Goal: Task Accomplishment & Management: Manage account settings

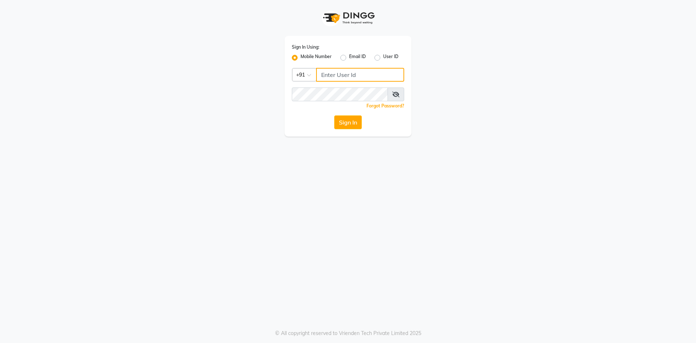
click at [339, 76] on input "Username" at bounding box center [360, 75] width 88 height 14
drag, startPoint x: 321, startPoint y: 75, endPoint x: 363, endPoint y: 75, distance: 42.1
click at [363, 75] on input "7715996111" at bounding box center [360, 75] width 88 height 14
type input "7715996111"
click at [352, 125] on button "Sign In" at bounding box center [348, 122] width 28 height 14
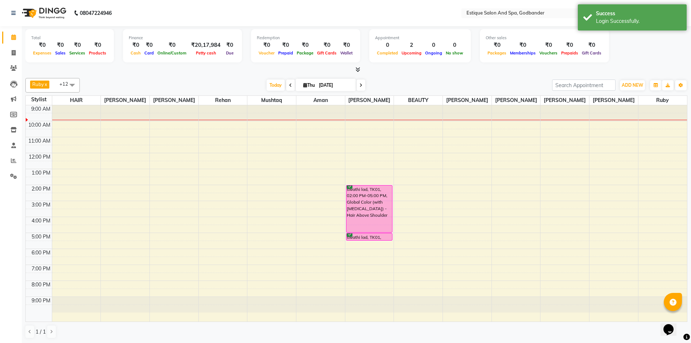
click at [287, 84] on span at bounding box center [290, 84] width 9 height 11
type input "[DATE]"
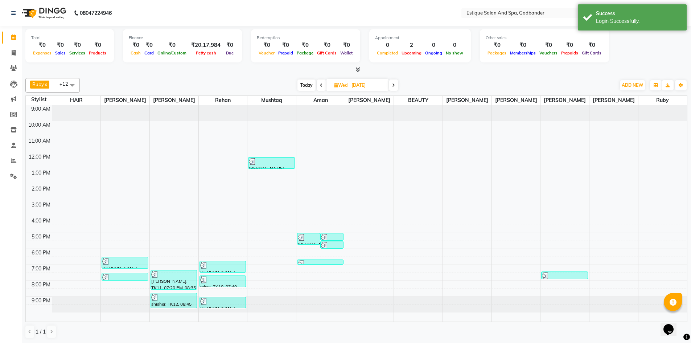
scroll to position [0, 0]
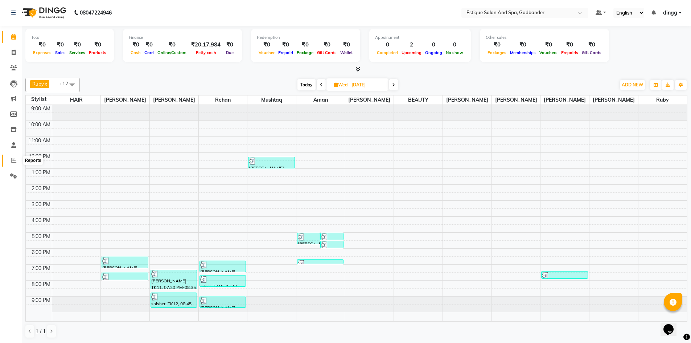
click at [13, 157] on span at bounding box center [13, 160] width 13 height 8
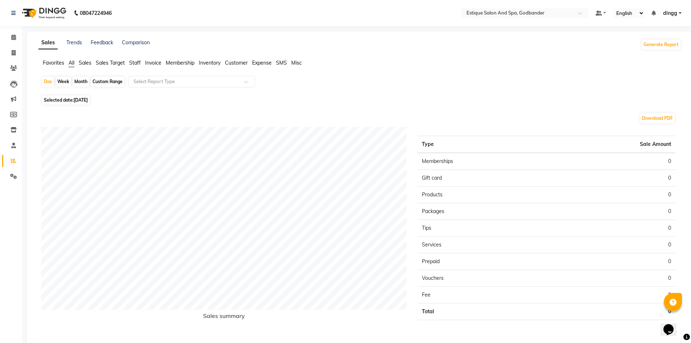
drag, startPoint x: 80, startPoint y: 80, endPoint x: 79, endPoint y: 84, distance: 4.5
click at [80, 81] on div "Month" at bounding box center [81, 82] width 17 height 10
select select "9"
select select "2025"
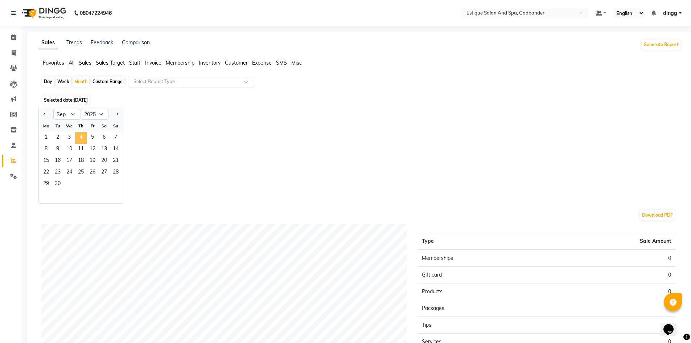
click at [78, 139] on span "4" at bounding box center [81, 138] width 12 height 12
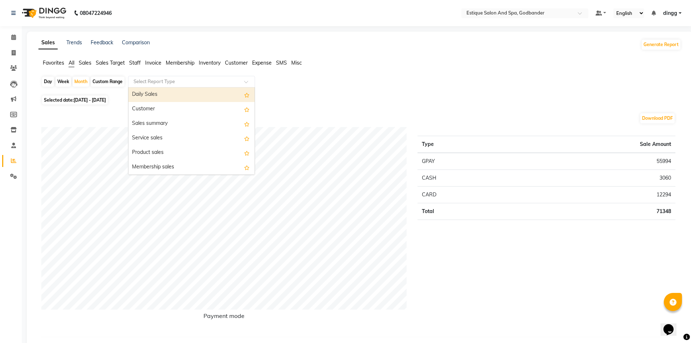
click at [146, 83] on input "text" at bounding box center [184, 81] width 104 height 7
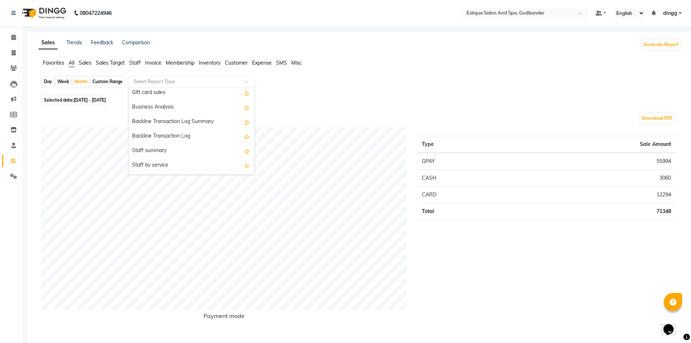
scroll to position [181, 0]
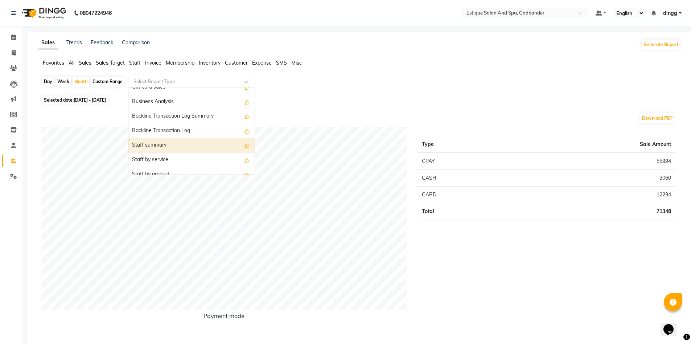
click at [148, 148] on div "Staff summary" at bounding box center [191, 145] width 126 height 15
select select "filtered_report"
select select "csv"
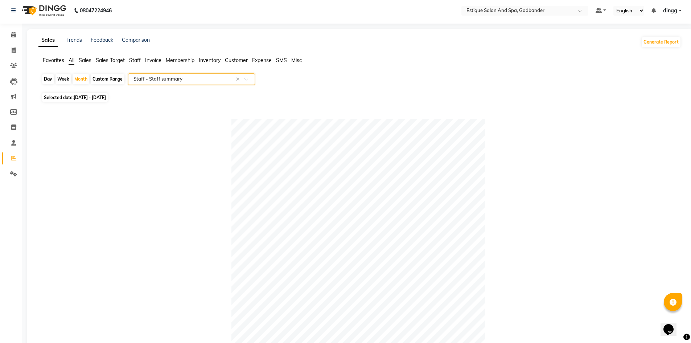
scroll to position [0, 0]
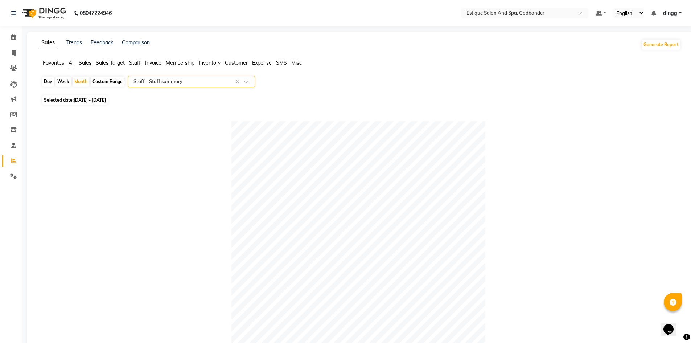
click at [48, 80] on div "Day" at bounding box center [48, 82] width 12 height 10
select select "9"
select select "2025"
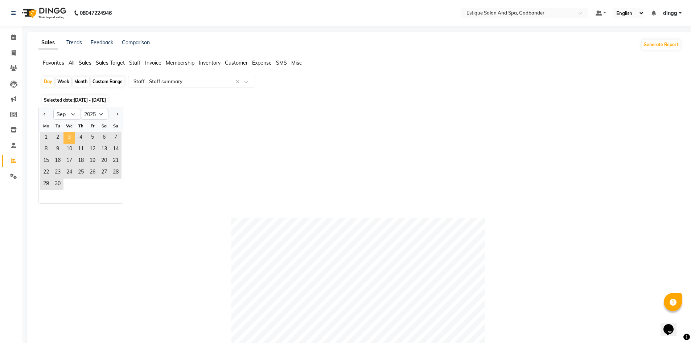
click at [69, 135] on span "3" at bounding box center [69, 138] width 12 height 12
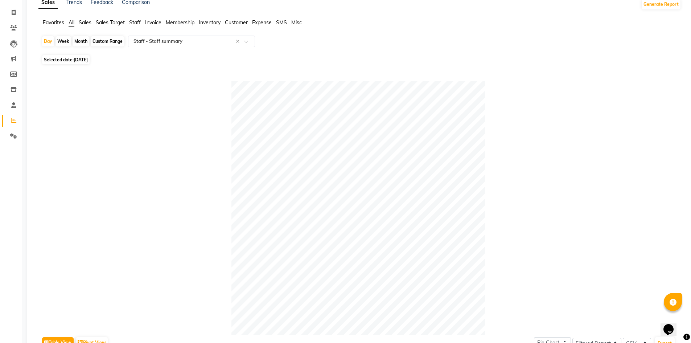
scroll to position [36, 0]
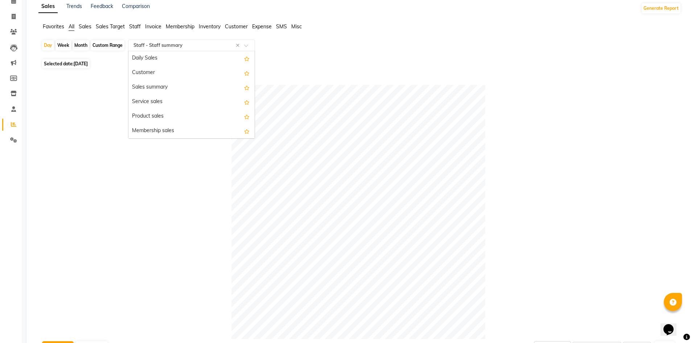
click at [176, 43] on input "text" at bounding box center [184, 45] width 104 height 7
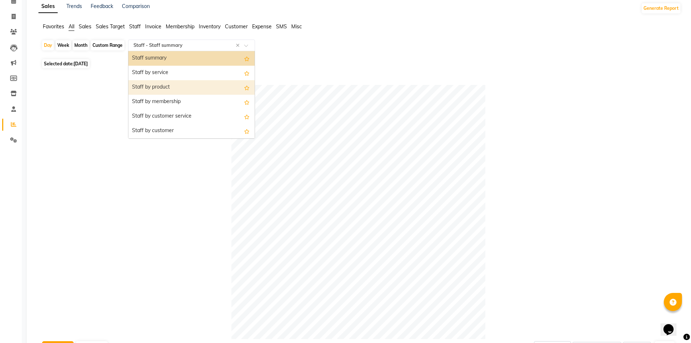
click at [173, 87] on div "Staff by product" at bounding box center [191, 87] width 126 height 15
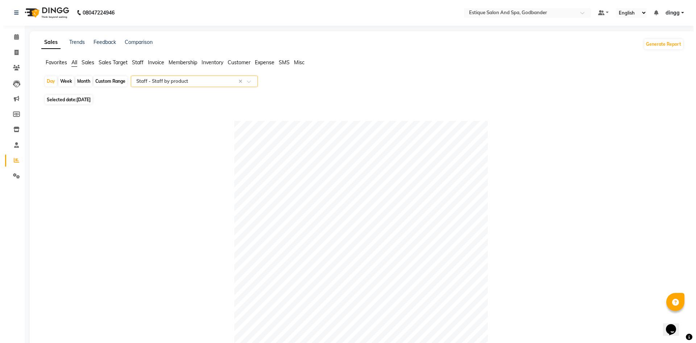
scroll to position [0, 0]
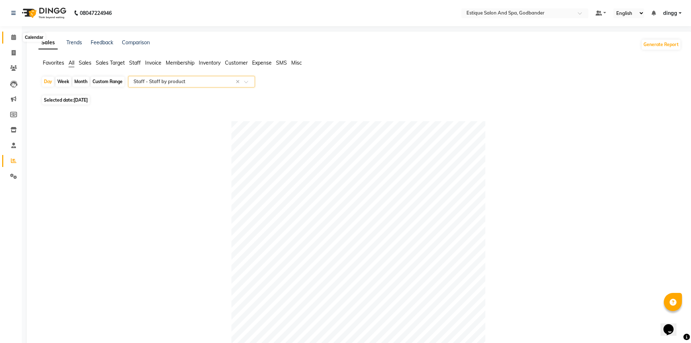
drag, startPoint x: 10, startPoint y: 34, endPoint x: 21, endPoint y: 50, distance: 18.9
click at [10, 34] on span at bounding box center [13, 37] width 13 height 8
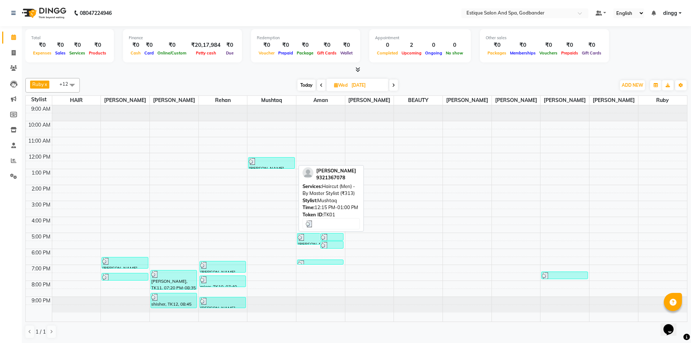
click at [265, 161] on div at bounding box center [271, 161] width 45 height 7
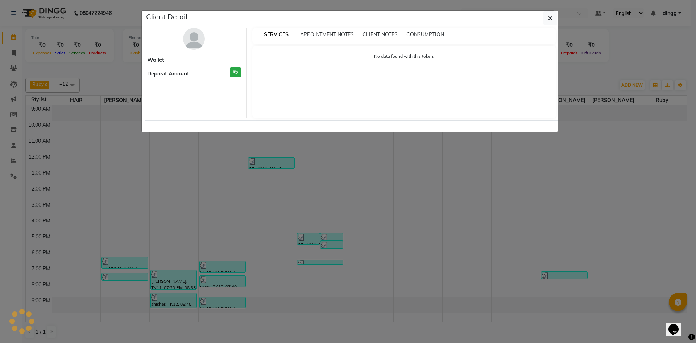
select select "3"
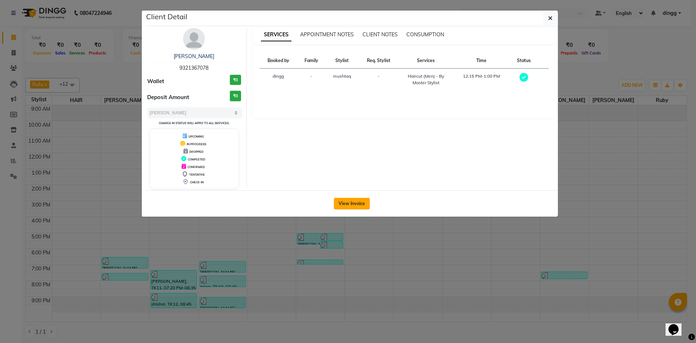
click at [341, 209] on button "View Invoice" at bounding box center [352, 204] width 36 height 12
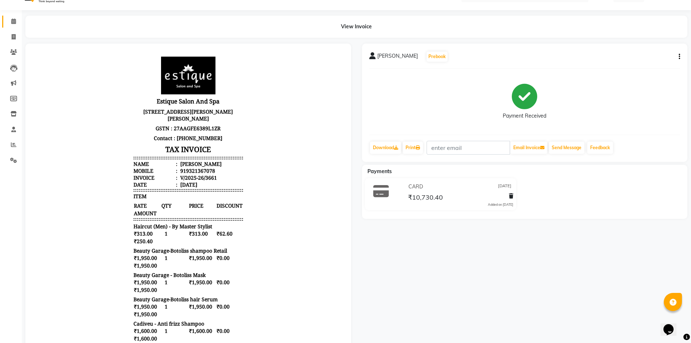
scroll to position [10, 0]
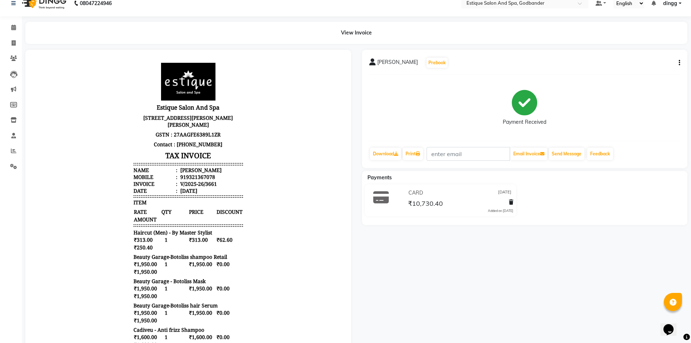
click at [679, 63] on icon "button" at bounding box center [678, 63] width 1 height 0
click at [635, 70] on div "Edit Invoice" at bounding box center [643, 67] width 50 height 9
select select "service"
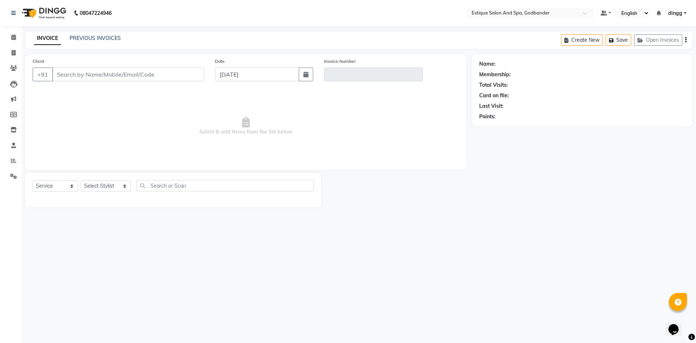
type input "9321367078"
type input "V/2025-26/3661"
type input "[DATE]"
select select "select"
select select "1: Object"
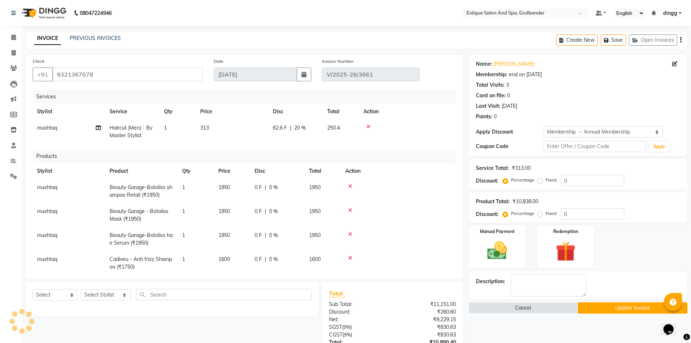
type input "20"
click at [597, 308] on button "Update Invoice" at bounding box center [633, 307] width 110 height 11
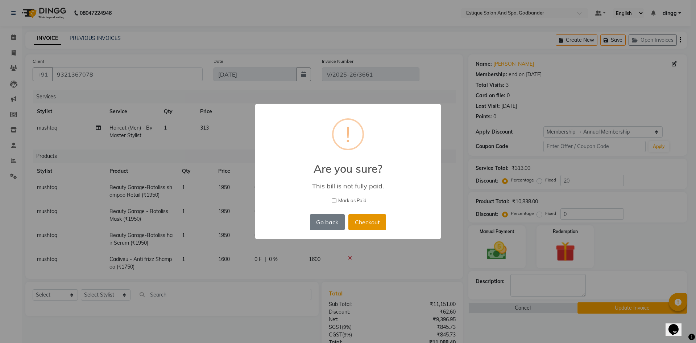
click at [365, 221] on button "Checkout" at bounding box center [367, 222] width 38 height 16
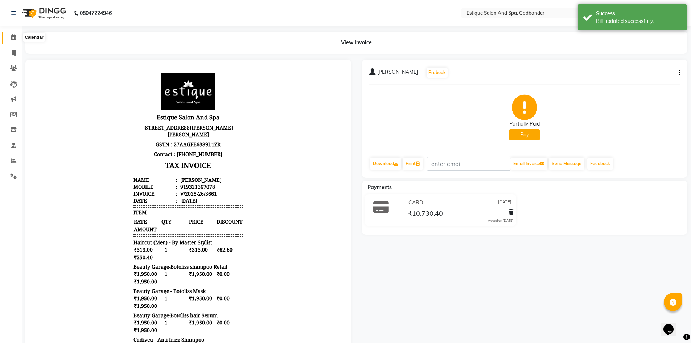
click at [11, 34] on span at bounding box center [13, 37] width 13 height 8
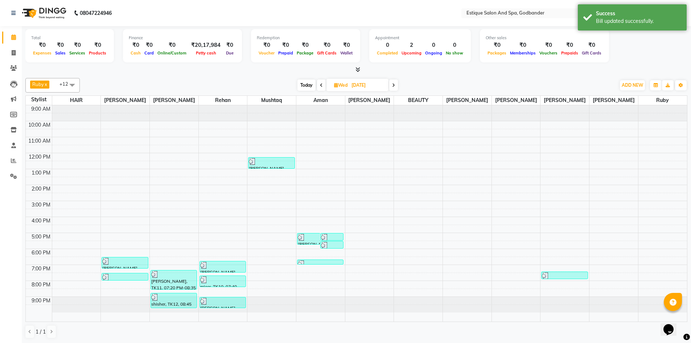
click at [319, 84] on span at bounding box center [321, 84] width 9 height 11
type input "[DATE]"
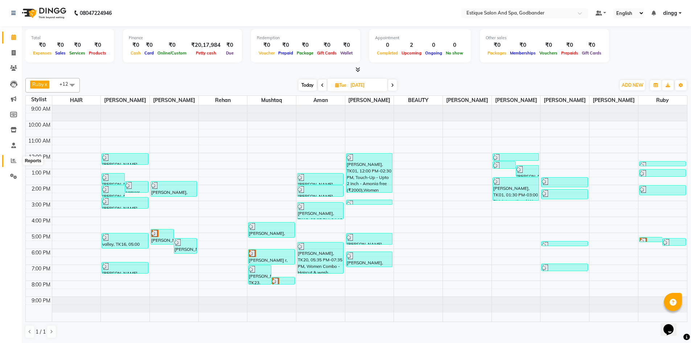
click at [13, 159] on icon at bounding box center [13, 160] width 5 height 5
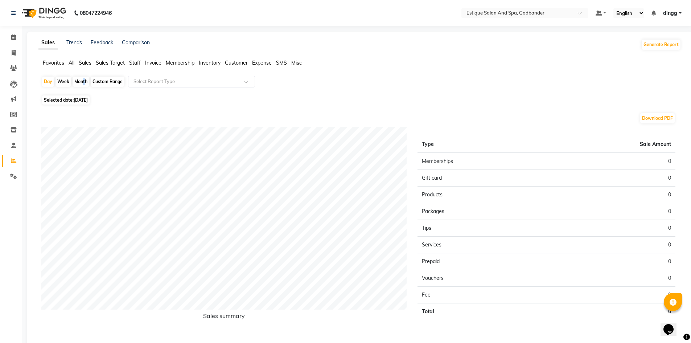
click at [82, 78] on div "Month" at bounding box center [81, 82] width 17 height 10
select select "9"
select select "2025"
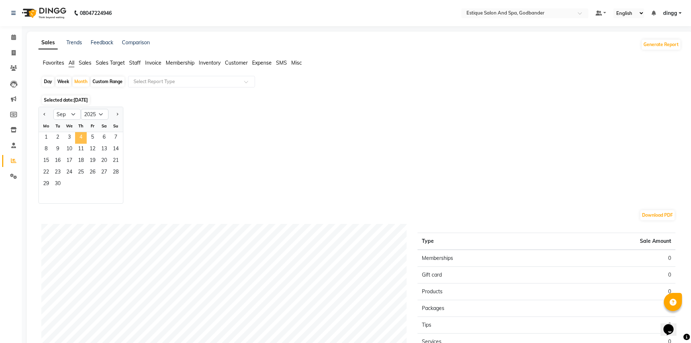
click at [77, 135] on span "4" at bounding box center [81, 138] width 12 height 12
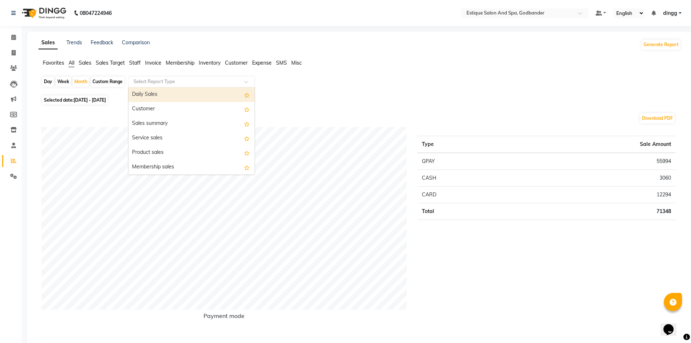
click at [139, 82] on input "text" at bounding box center [184, 81] width 104 height 7
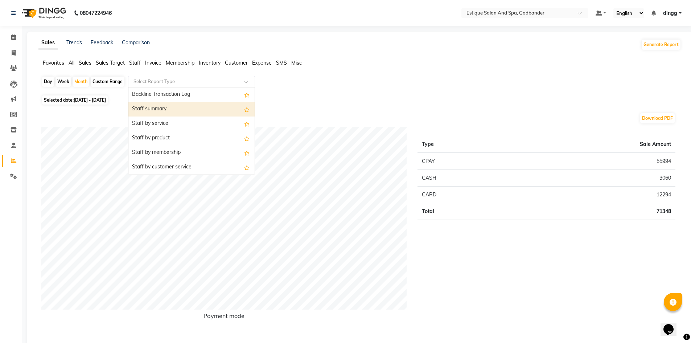
click at [148, 109] on div "Staff summary" at bounding box center [191, 109] width 126 height 15
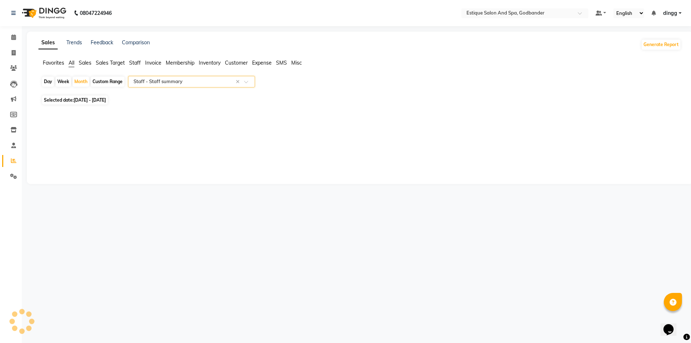
select select "filtered_report"
select select "csv"
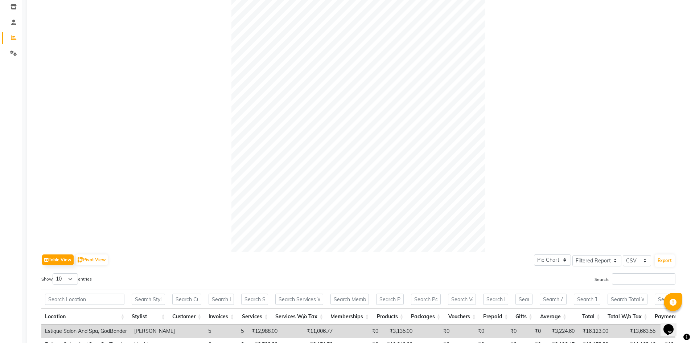
scroll to position [14, 0]
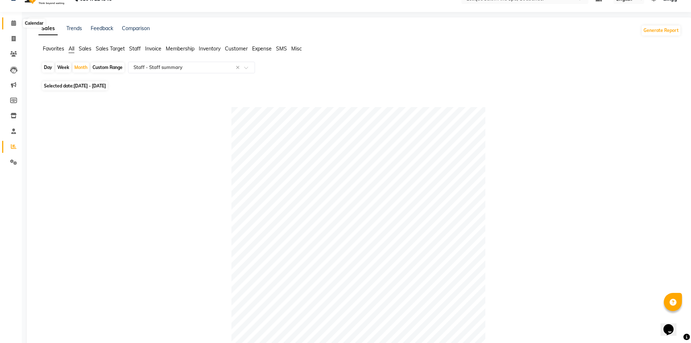
click at [14, 23] on icon at bounding box center [13, 22] width 5 height 5
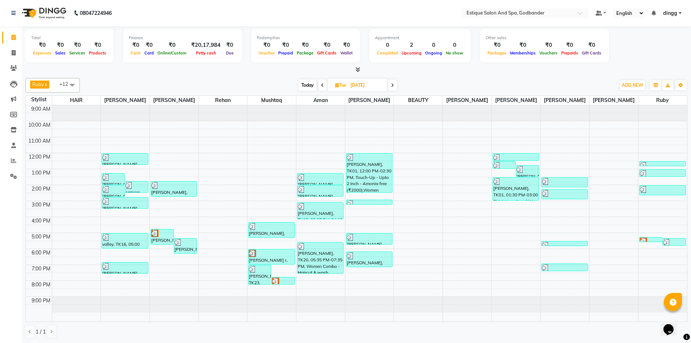
click at [304, 83] on span "Today" at bounding box center [307, 84] width 18 height 11
type input "[DATE]"
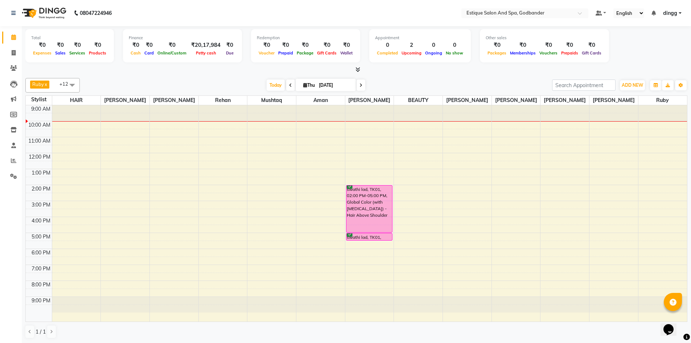
scroll to position [0, 0]
click at [364, 143] on div "9:00 AM 10:00 AM 11:00 AM 12:00 PM 1:00 PM 2:00 PM 3:00 PM 4:00 PM 5:00 PM 6:00…" at bounding box center [356, 213] width 661 height 216
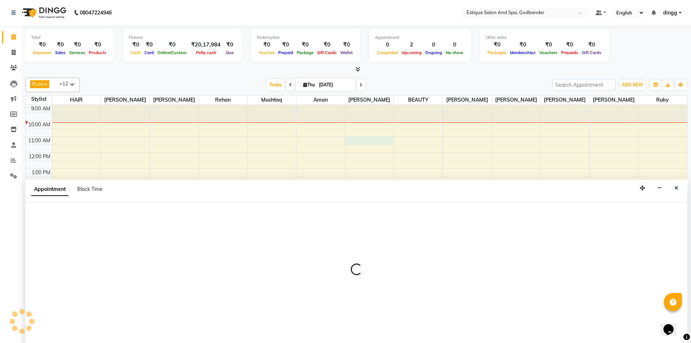
select select "44576"
select select "660"
select select "tentative"
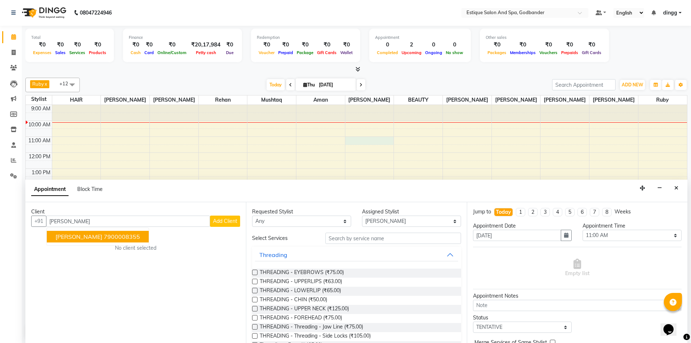
click at [94, 242] on ngb-typeahead-window "[PERSON_NAME] 7900008355" at bounding box center [97, 236] width 103 height 18
drag, startPoint x: 99, startPoint y: 235, endPoint x: 101, endPoint y: 238, distance: 3.9
click at [104, 238] on ngb-highlight "7900008355" at bounding box center [122, 236] width 36 height 7
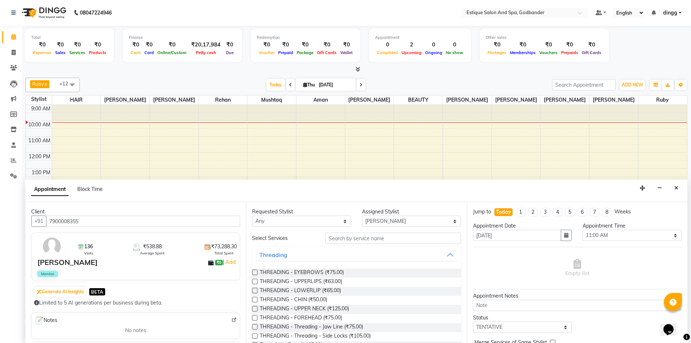
type input "7900008355"
click at [362, 243] on input "text" at bounding box center [393, 237] width 136 height 11
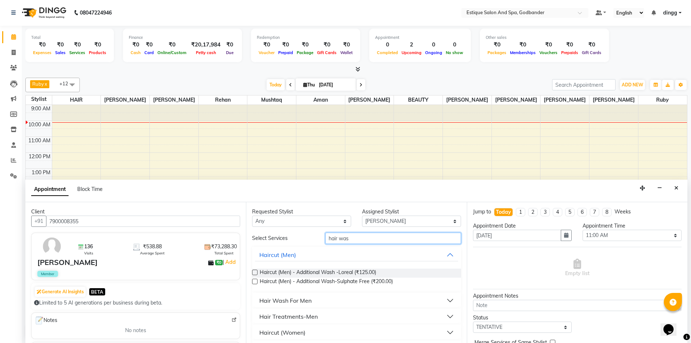
type input "hair was"
click at [443, 297] on button "Hair Wash For Men" at bounding box center [356, 300] width 203 height 13
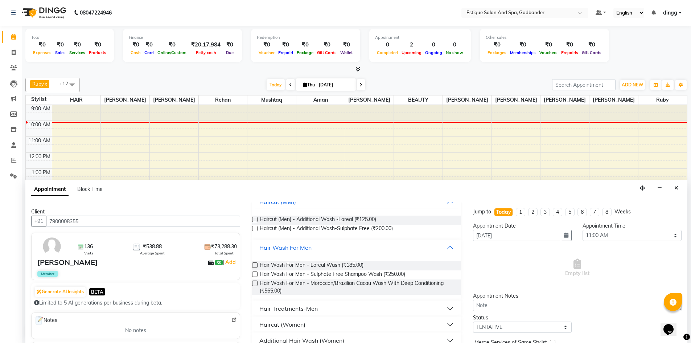
scroll to position [109, 0]
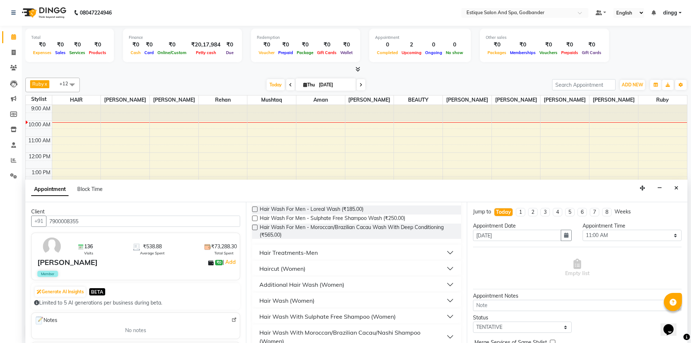
click at [256, 218] on label at bounding box center [254, 217] width 5 height 5
click at [256, 218] on input "checkbox" at bounding box center [254, 218] width 5 height 5
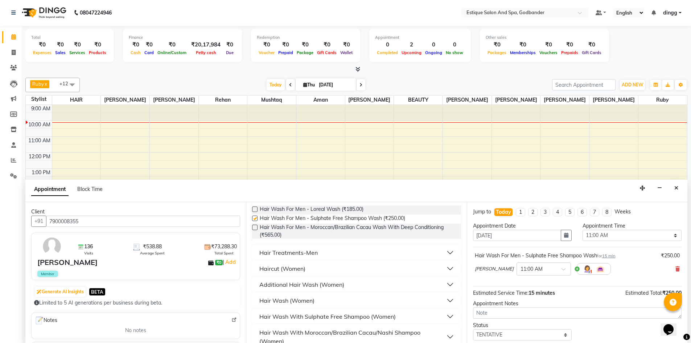
checkbox input "false"
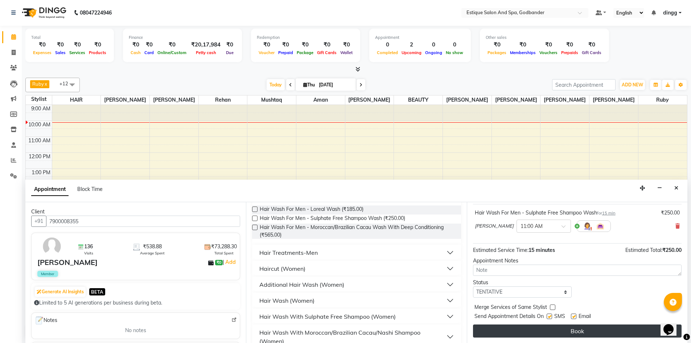
scroll to position [43, 0]
click at [591, 335] on button "Book" at bounding box center [577, 330] width 209 height 13
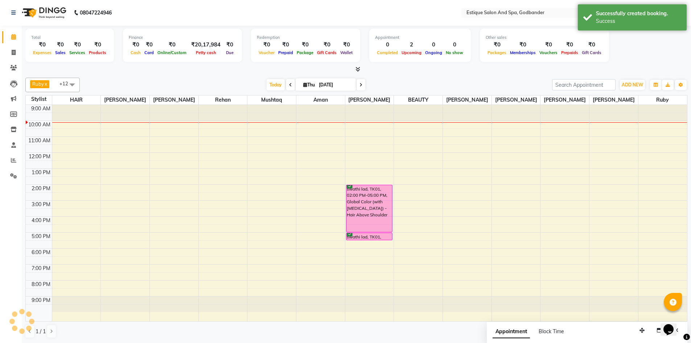
scroll to position [0, 0]
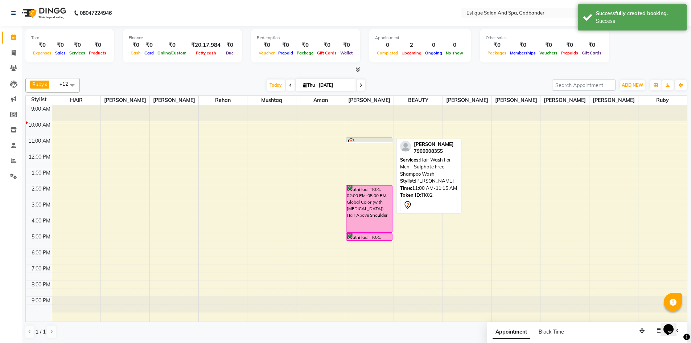
click at [370, 139] on div at bounding box center [369, 142] width 45 height 9
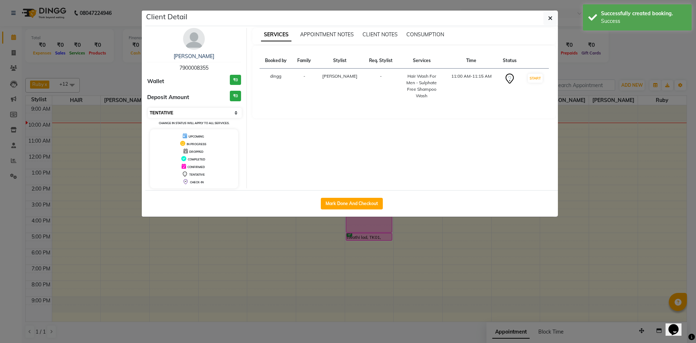
click at [190, 111] on select "Select IN SERVICE CONFIRMED TENTATIVE CHECK IN MARK DONE DROPPED UPCOMING" at bounding box center [195, 113] width 94 height 10
select select "6"
click at [148, 108] on select "Select IN SERVICE CONFIRMED TENTATIVE CHECK IN MARK DONE DROPPED UPCOMING" at bounding box center [195, 113] width 94 height 10
click at [643, 46] on ngb-modal-window "Client Detail [PERSON_NAME] 7900008355 Wallet ₹0 Deposit Amount ₹0 Select IN SE…" at bounding box center [348, 171] width 696 height 343
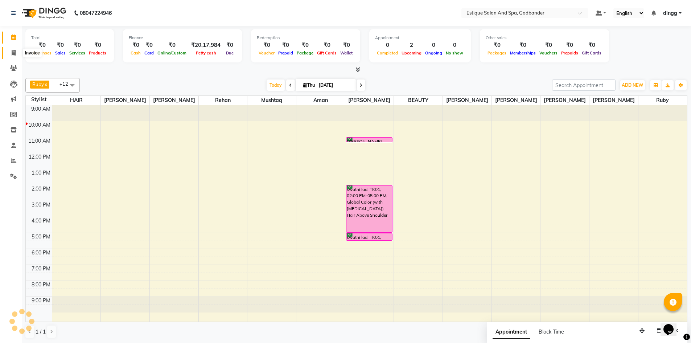
click at [14, 54] on icon at bounding box center [14, 52] width 4 height 5
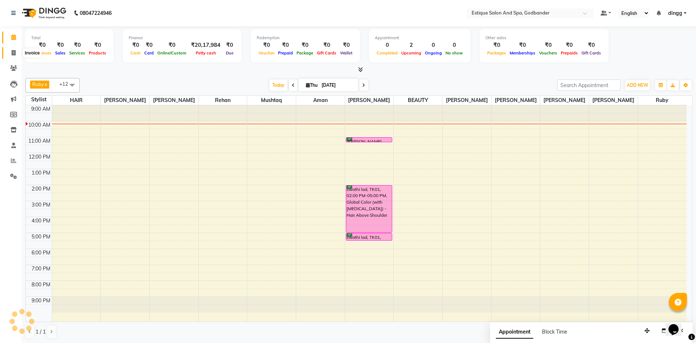
select select "6103"
select select "service"
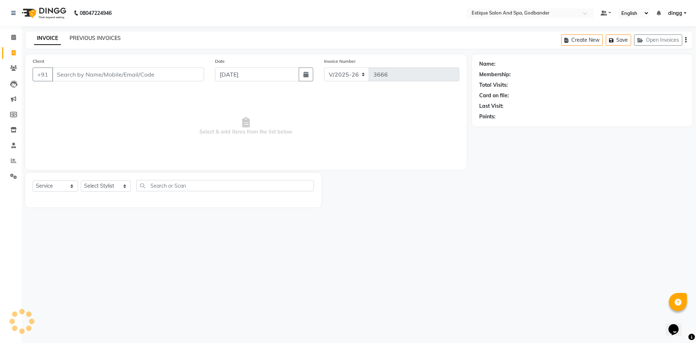
click at [89, 38] on link "PREVIOUS INVOICES" at bounding box center [95, 38] width 51 height 7
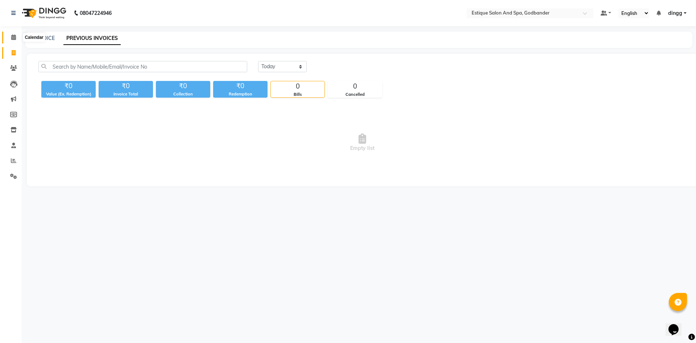
click at [15, 38] on icon at bounding box center [13, 36] width 5 height 5
